Goal: Entertainment & Leisure: Consume media (video, audio)

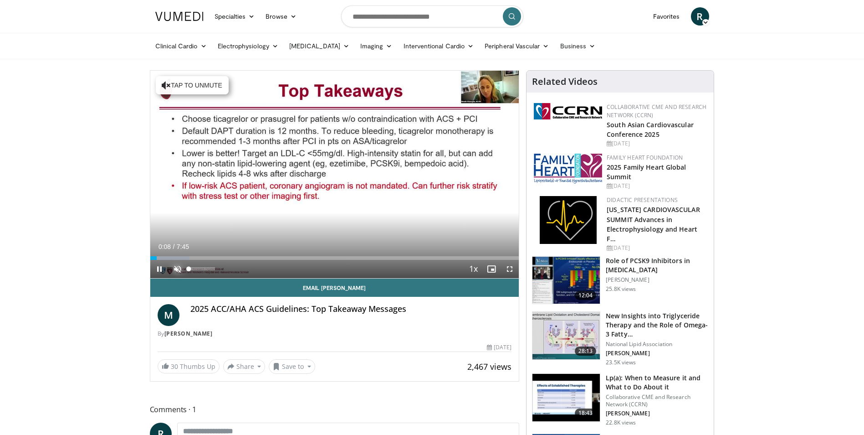
click at [178, 270] on span "Video Player" at bounding box center [178, 269] width 18 height 18
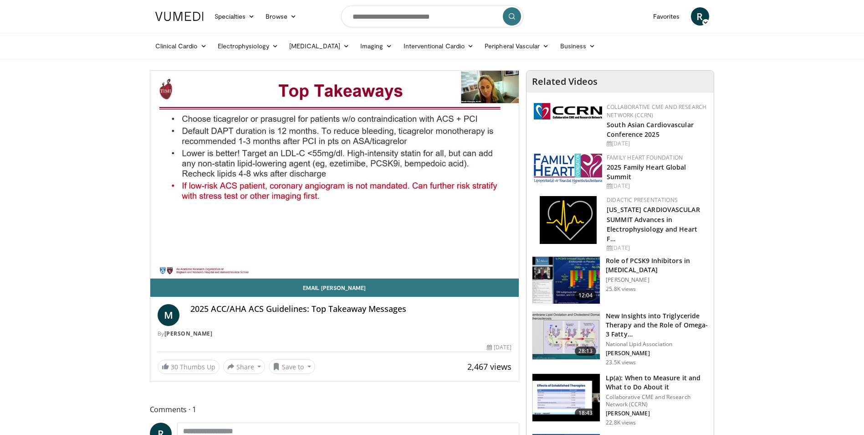
click at [574, 390] on img at bounding box center [565, 397] width 67 height 47
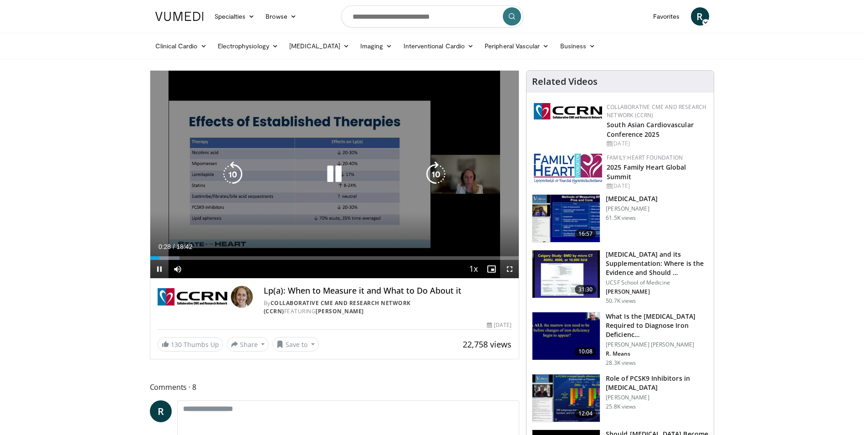
click at [338, 174] on icon "Video Player" at bounding box center [335, 174] width 26 height 26
